Goal: Task Accomplishment & Management: Manage account settings

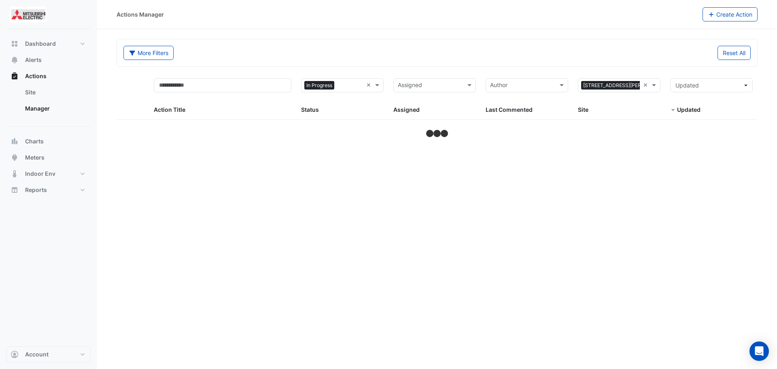
select select "***"
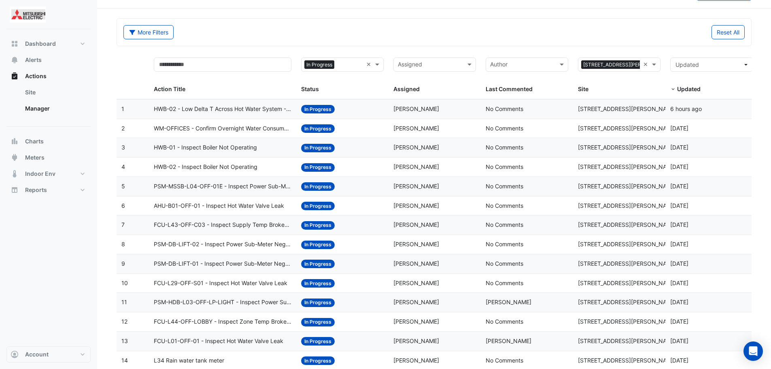
scroll to position [40, 0]
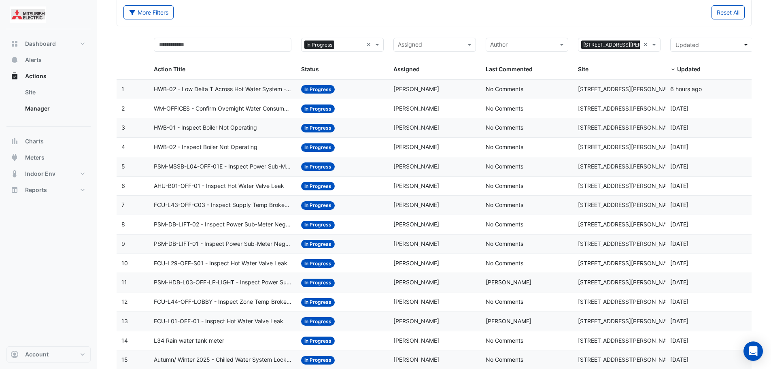
click at [240, 189] on span "AHU-B01-OFF-01 - Inspect Hot Water Valve Leak" at bounding box center [219, 185] width 130 height 9
click at [272, 208] on span "FCU-L43-OFF-C03 - Inspect Supply Temp Broken Sensor" at bounding box center [223, 204] width 138 height 9
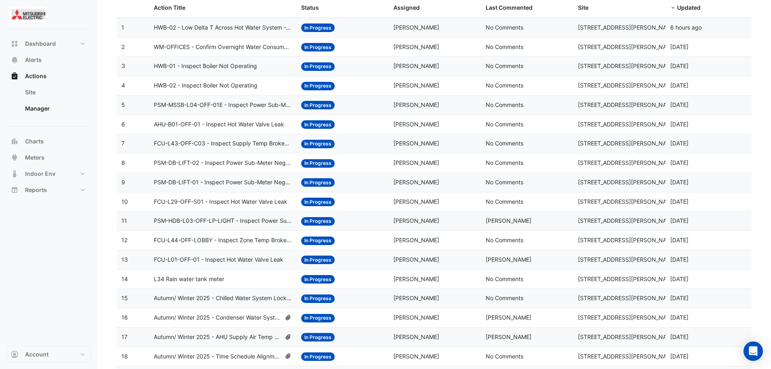
scroll to position [121, 0]
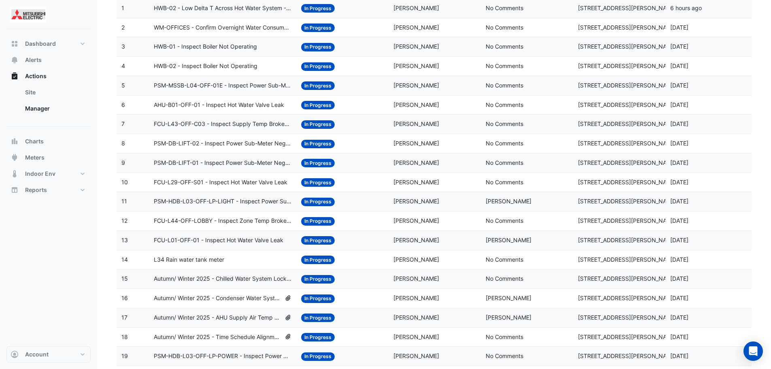
click at [246, 143] on span "PSM-DB-LIFT-02 - Inspect Power Sub-Meter Negative Reading" at bounding box center [223, 143] width 138 height 9
click at [259, 186] on span "FCU-L29-OFF-S01 - Inspect Hot Water Valve Leak" at bounding box center [220, 182] width 133 height 9
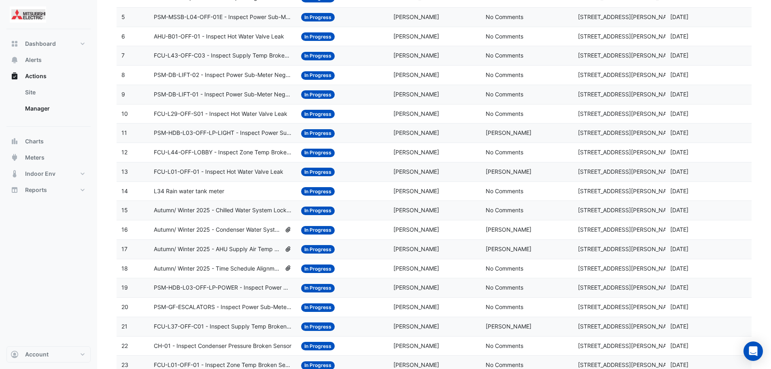
scroll to position [202, 0]
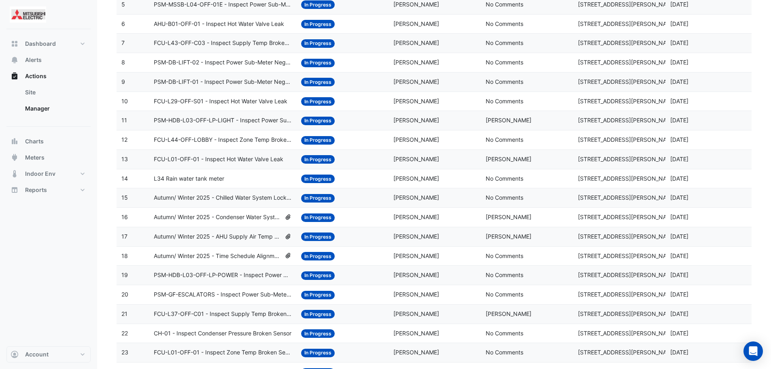
click at [253, 121] on span "PSM-HDB-L03-OFF-LP-LIGHT - Inspect Power Sub-Meter Negative Reading" at bounding box center [223, 120] width 138 height 9
click at [258, 142] on span "FCU-L44-OFF-LOBBY - Inspect Zone Temp Broken Sensor" at bounding box center [223, 139] width 138 height 9
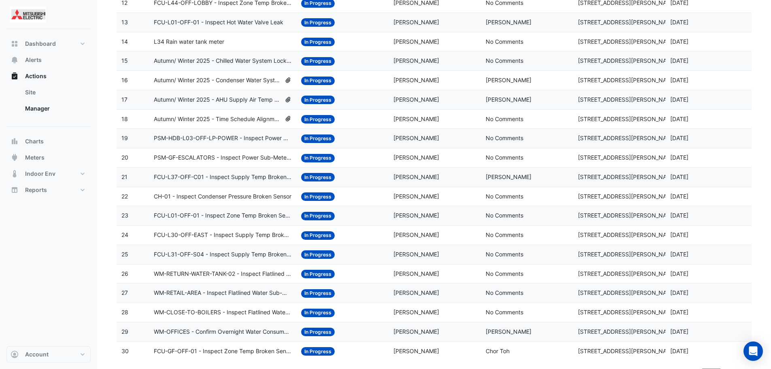
scroll to position [352, 0]
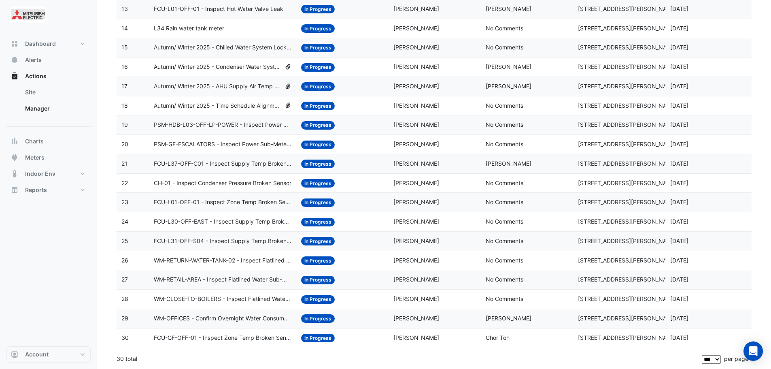
click at [265, 105] on span "Autumn/ Winter 2025 - Time Schedule Alignment [BEEP]" at bounding box center [217, 105] width 127 height 9
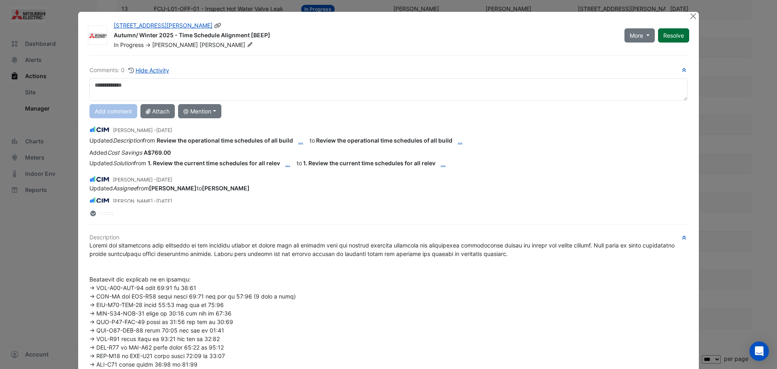
click at [678, 37] on button "Resolve" at bounding box center [673, 35] width 31 height 14
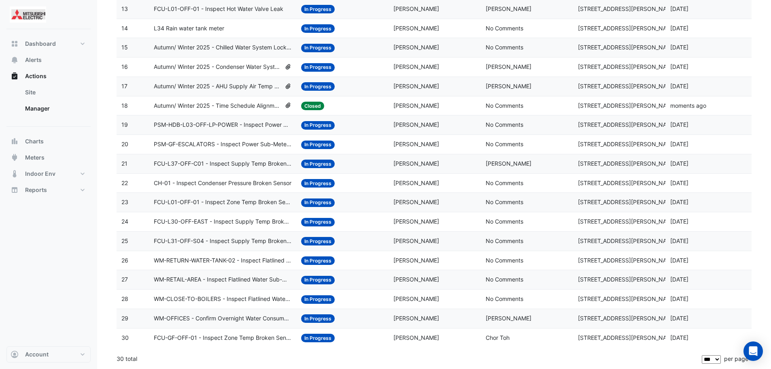
click at [252, 161] on span "FCU-L37-OFF-C01 - Inspect Supply Temp Broken Sensor" at bounding box center [223, 163] width 138 height 9
click at [214, 183] on span "CH-01 - Inspect Condenser Pressure Broken Sensor" at bounding box center [223, 182] width 138 height 9
click at [249, 244] on span "FCU-L31-OFF-S04 - Inspect Supply Temp Broken Sensor" at bounding box center [223, 240] width 138 height 9
click at [248, 260] on span "WM-RETURN-WATER-TANK-02 - Inspect Flatlined Water Sub-Meter" at bounding box center [223, 260] width 138 height 9
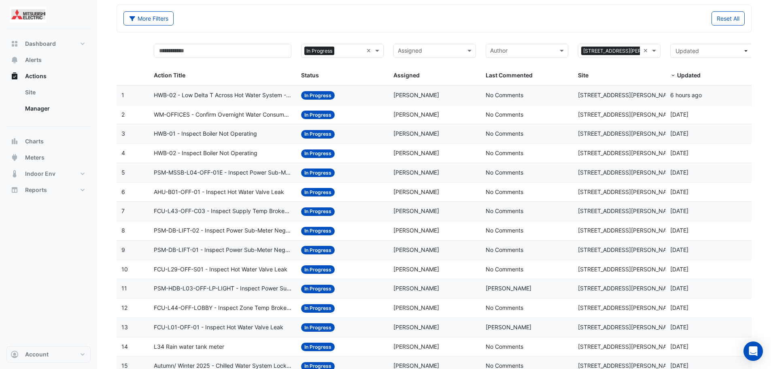
scroll to position [0, 0]
